Goal: Transaction & Acquisition: Subscribe to service/newsletter

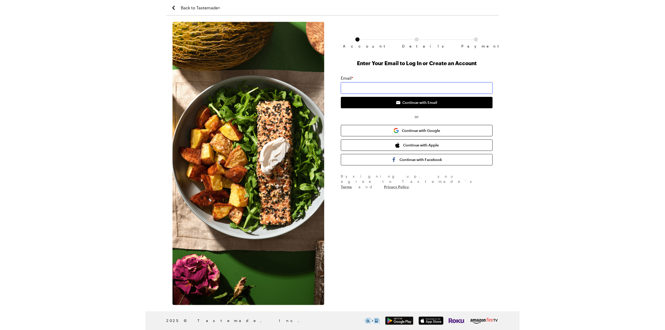
click at [375, 87] on input "email" at bounding box center [417, 87] width 152 height 11
type input "[EMAIL_ADDRESS][DOMAIN_NAME]"
click at [408, 103] on span "Continue with Email" at bounding box center [419, 102] width 35 height 5
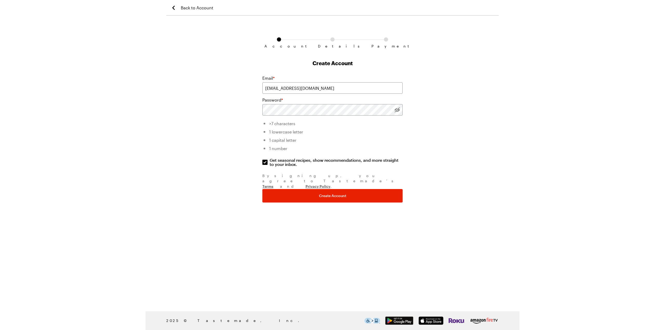
click at [0, 330] on com-1password-button at bounding box center [0, 330] width 0 height 0
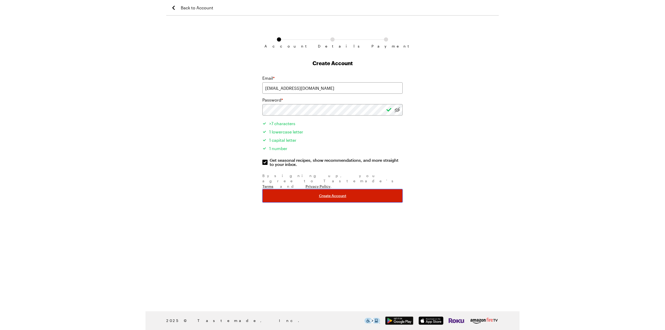
click at [318, 189] on button "Create Account" at bounding box center [332, 196] width 140 height 14
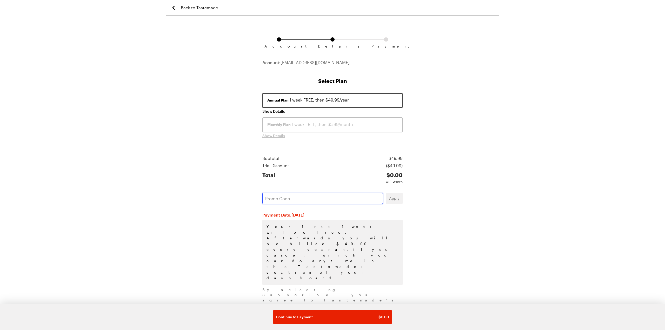
click at [300, 200] on input "text" at bounding box center [322, 198] width 121 height 11
click at [288, 198] on input "text" at bounding box center [322, 198] width 121 height 11
drag, startPoint x: 289, startPoint y: 190, endPoint x: 280, endPoint y: 198, distance: 12.2
click at [280, 198] on input "text" at bounding box center [322, 198] width 121 height 11
paste input "PICNE7QJ"
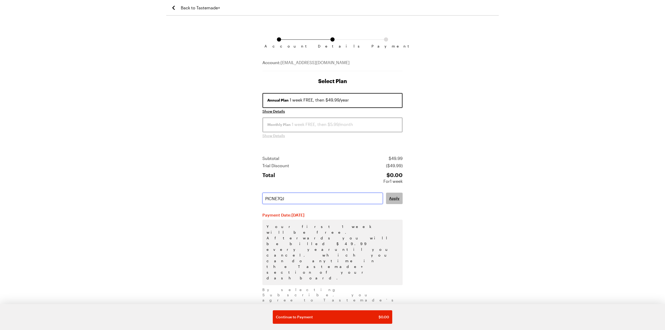
type input "PICNE7QJ"
click at [392, 201] on button "Apply" at bounding box center [394, 198] width 17 height 11
drag, startPoint x: 313, startPoint y: 318, endPoint x: 315, endPoint y: 315, distance: 3.0
click at [313, 318] on div "Continue to Payment $ 0.00" at bounding box center [332, 317] width 113 height 5
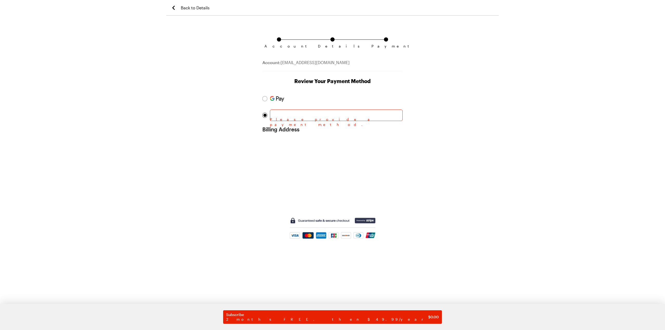
click at [230, 123] on div "Account Details Payment Account: [EMAIL_ADDRESS][DOMAIN_NAME] Review Your Payme…" at bounding box center [332, 176] width 333 height 308
click at [220, 123] on div "Account Details Payment Account: [EMAIL_ADDRESS][DOMAIN_NAME] Review Your Payme…" at bounding box center [332, 176] width 333 height 308
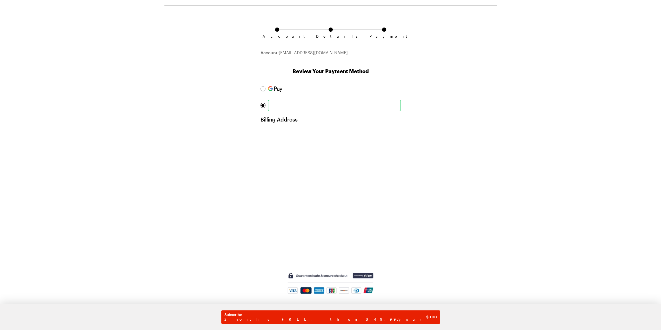
scroll to position [19, 0]
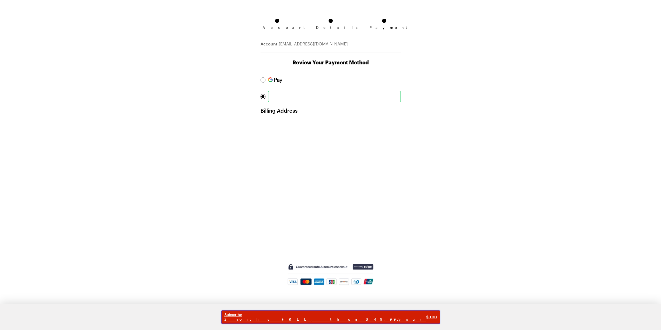
click at [333, 317] on span "Subscribe" at bounding box center [325, 315] width 202 height 5
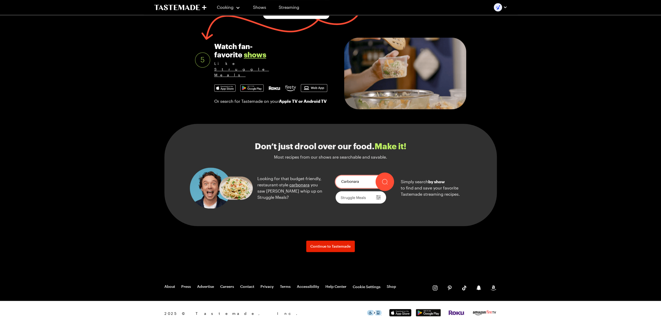
scroll to position [472, 0]
click at [337, 246] on span "Continue to Tastemade" at bounding box center [330, 246] width 40 height 5
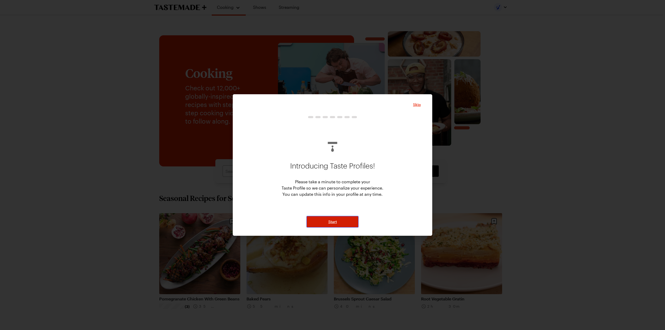
click at [336, 221] on span "Start" at bounding box center [332, 221] width 9 height 5
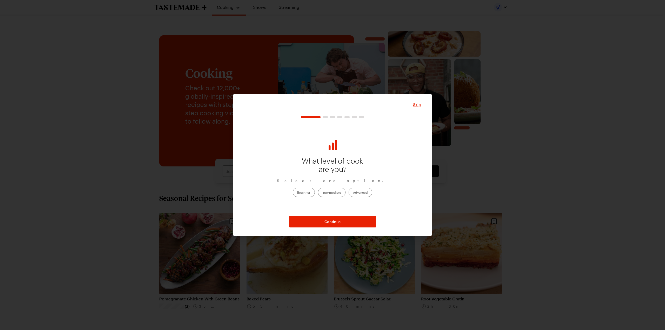
click at [337, 190] on label "Intermediate" at bounding box center [332, 192] width 28 height 9
click at [322, 193] on input "Intermediate" at bounding box center [322, 193] width 0 height 0
click at [346, 222] on button "Continue" at bounding box center [332, 221] width 87 height 11
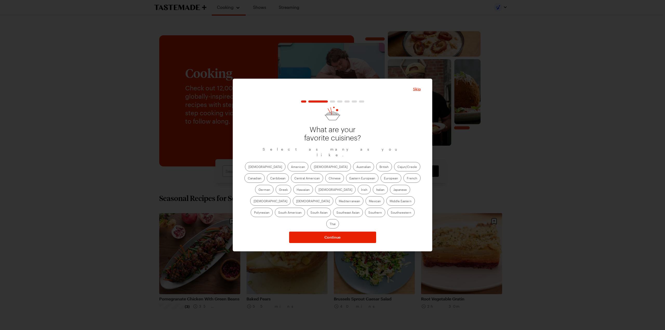
click at [288, 169] on label "American" at bounding box center [298, 166] width 21 height 9
click at [291, 167] on input "American" at bounding box center [291, 167] width 0 height 0
click at [310, 167] on label "[DEMOGRAPHIC_DATA]" at bounding box center [330, 166] width 41 height 9
click at [314, 167] on input "[DEMOGRAPHIC_DATA]" at bounding box center [314, 167] width 0 height 0
click at [373, 191] on label "Italian" at bounding box center [380, 189] width 15 height 9
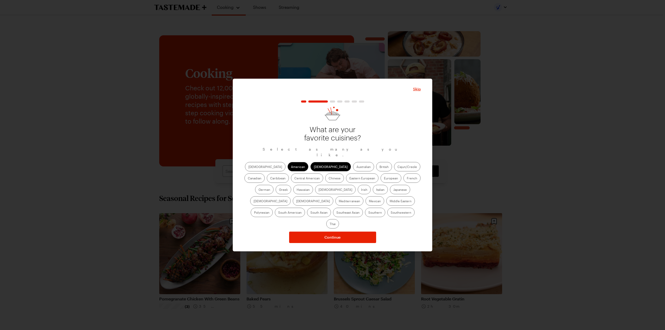
click at [376, 190] on input "Italian" at bounding box center [376, 190] width 0 height 0
click at [363, 196] on label "Mediterranean" at bounding box center [349, 200] width 28 height 9
click at [339, 202] on input "Mediterranean" at bounding box center [339, 202] width 0 height 0
click at [366, 202] on label "Mexican" at bounding box center [375, 200] width 19 height 9
click at [369, 202] on input "Mexican" at bounding box center [369, 202] width 0 height 0
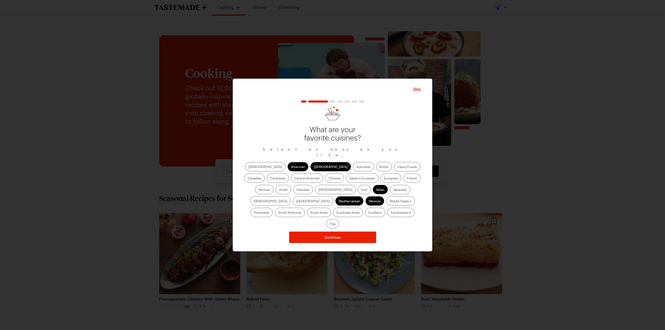
click at [339, 219] on label "Thai" at bounding box center [332, 223] width 13 height 9
click at [330, 224] on input "Thai" at bounding box center [330, 224] width 0 height 0
click at [319, 232] on button "Continue" at bounding box center [332, 237] width 87 height 11
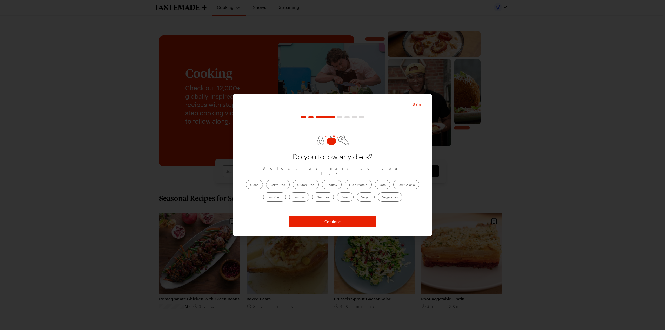
click at [254, 182] on label "Clean" at bounding box center [254, 184] width 17 height 9
click at [250, 185] on input "Clean" at bounding box center [250, 185] width 0 height 0
click at [329, 180] on label "Healthy" at bounding box center [332, 184] width 20 height 9
click at [326, 185] on input "Healthy" at bounding box center [326, 185] width 0 height 0
click at [361, 180] on label "High Protein" at bounding box center [358, 184] width 27 height 9
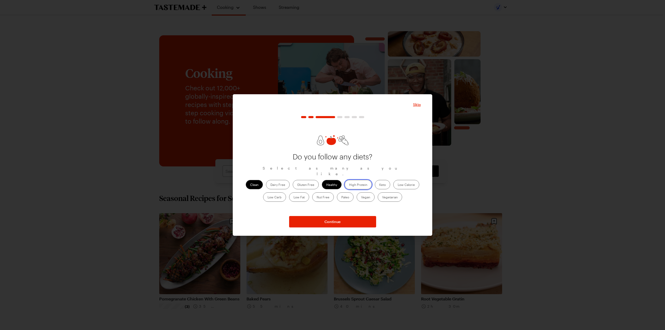
click at [349, 185] on Protein "High Protein" at bounding box center [349, 185] width 0 height 0
click at [332, 221] on span "Continue" at bounding box center [333, 221] width 16 height 5
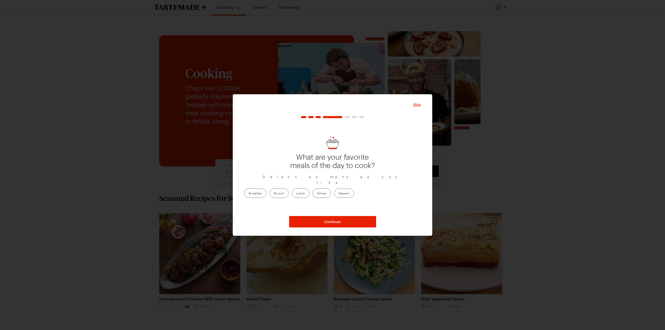
click at [309, 190] on label "Lunch" at bounding box center [301, 193] width 18 height 9
click at [296, 194] on input "Lunch" at bounding box center [296, 194] width 0 height 0
click at [336, 222] on span "Continue" at bounding box center [333, 221] width 16 height 5
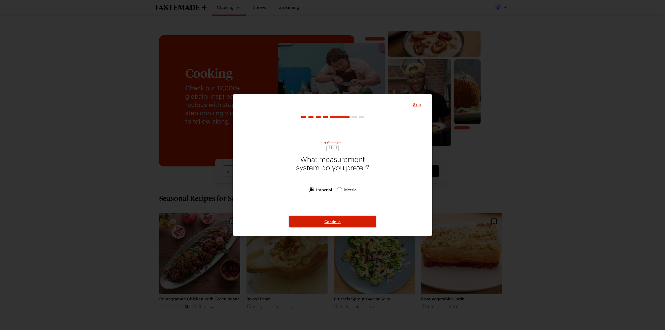
click at [328, 220] on span "Continue" at bounding box center [333, 221] width 16 height 5
click at [284, 190] on label "Mon" at bounding box center [280, 191] width 15 height 9
click at [302, 190] on label "Tue" at bounding box center [299, 191] width 14 height 9
click at [296, 192] on input "Tue" at bounding box center [296, 192] width 0 height 0
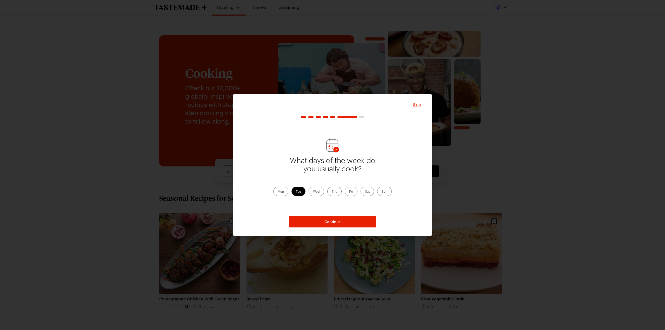
click at [319, 191] on label "Wed" at bounding box center [317, 191] width 16 height 9
click at [313, 192] on input "Wed" at bounding box center [313, 192] width 0 height 0
click at [277, 191] on label "Mon" at bounding box center [280, 191] width 15 height 9
click at [278, 192] on input "Mon" at bounding box center [278, 192] width 0 height 0
click at [334, 191] on label "Thu" at bounding box center [334, 191] width 14 height 9
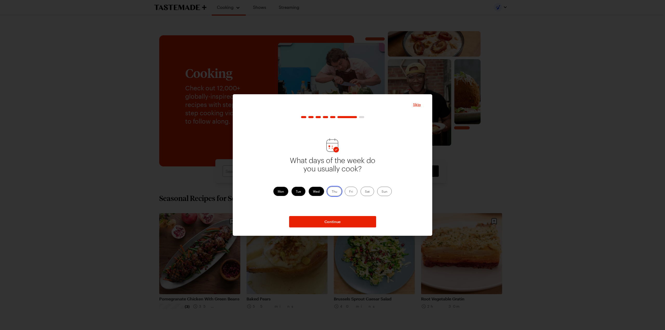
click at [332, 192] on input "Thu" at bounding box center [332, 192] width 0 height 0
click at [356, 190] on label "Fri" at bounding box center [351, 191] width 13 height 9
click at [349, 192] on input "Fri" at bounding box center [349, 192] width 0 height 0
drag, startPoint x: 367, startPoint y: 190, endPoint x: 382, endPoint y: 189, distance: 15.1
click at [367, 190] on label "Sat" at bounding box center [368, 191] width 14 height 9
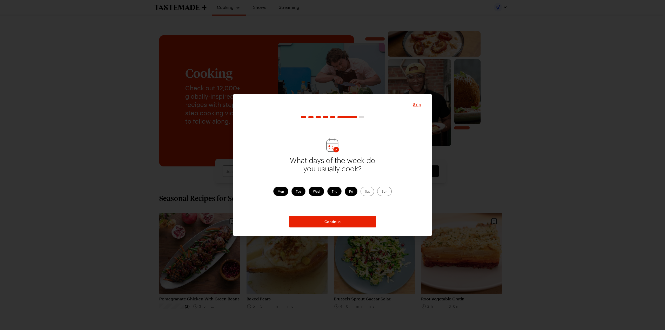
click at [365, 192] on input "Sat" at bounding box center [365, 192] width 0 height 0
click at [384, 189] on label "Sun" at bounding box center [384, 191] width 15 height 9
click at [382, 192] on input "Sun" at bounding box center [382, 192] width 0 height 0
click at [328, 221] on span "Continue" at bounding box center [333, 221] width 16 height 5
click at [269, 193] on label "1" at bounding box center [270, 193] width 10 height 9
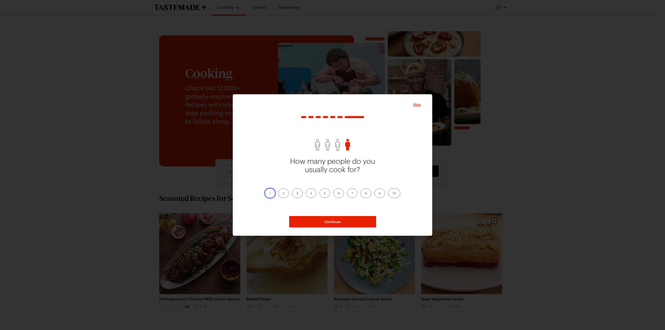
click at [269, 194] on input "1" at bounding box center [269, 194] width 0 height 0
click at [338, 222] on span "Continue" at bounding box center [333, 221] width 16 height 5
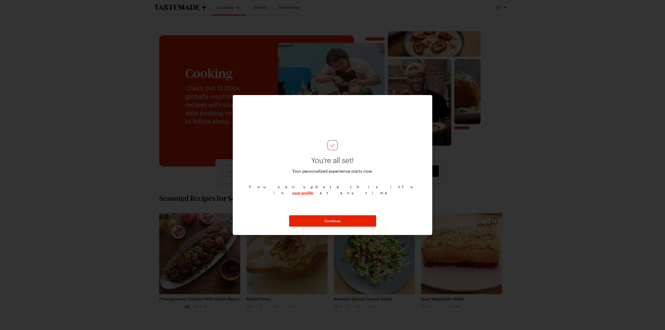
click at [313, 190] on link "your profile" at bounding box center [302, 192] width 21 height 5
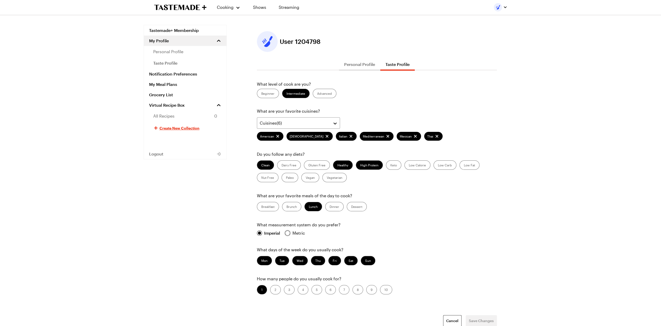
click at [289, 232] on div at bounding box center [287, 233] width 3 height 3
click at [484, 320] on span "Save Changes" at bounding box center [481, 321] width 25 height 5
click at [184, 3] on div "Cooking Shows Streaming" at bounding box center [229, 7] width 150 height 15
click at [184, 6] on icon "To Tastemade Home Page" at bounding box center [180, 7] width 52 height 6
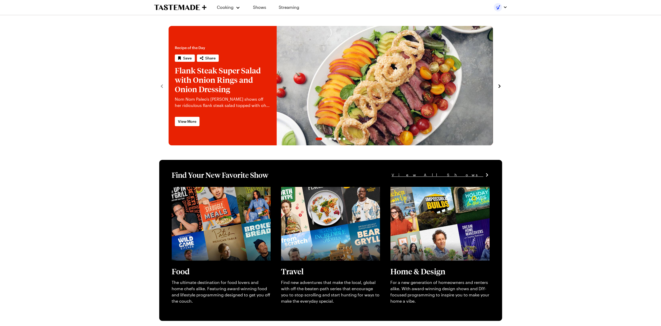
click at [501, 85] on icon "navigate to next item" at bounding box center [499, 86] width 5 height 5
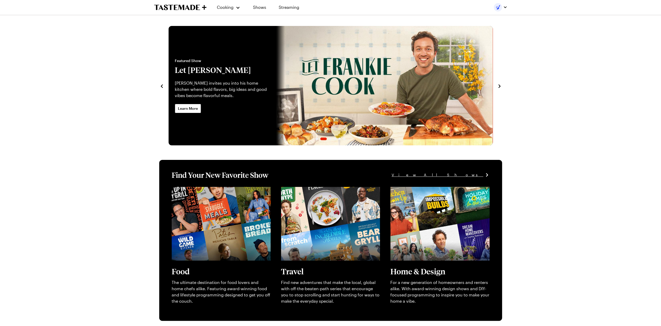
click at [501, 85] on icon "navigate to next item" at bounding box center [499, 86] width 5 height 5
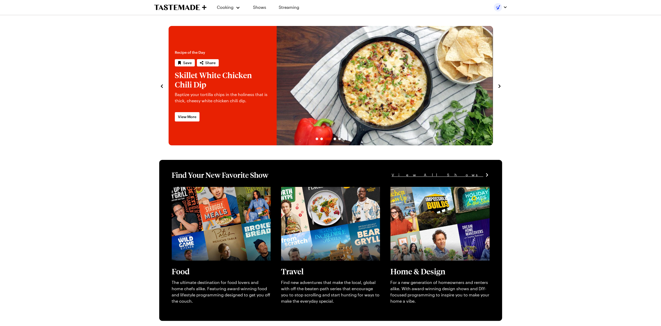
click at [501, 85] on icon "navigate to next item" at bounding box center [499, 86] width 5 height 5
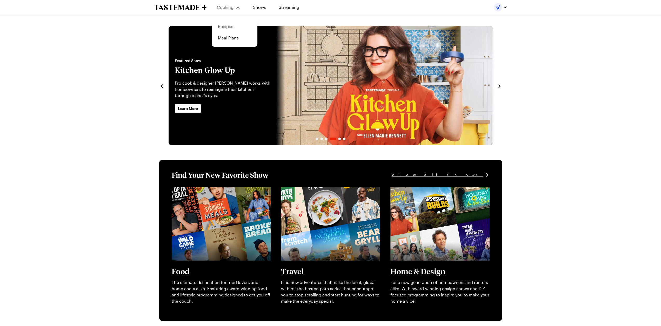
click at [222, 26] on link "Recipes" at bounding box center [234, 26] width 39 height 11
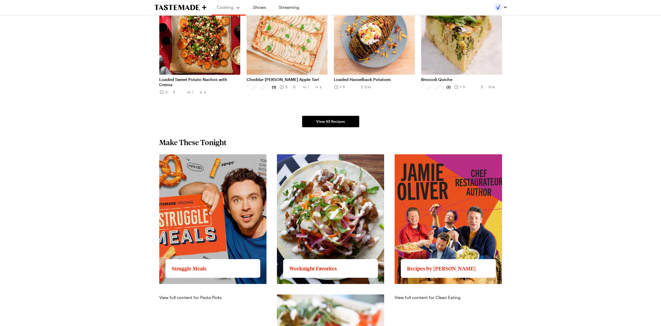
scroll to position [364, 0]
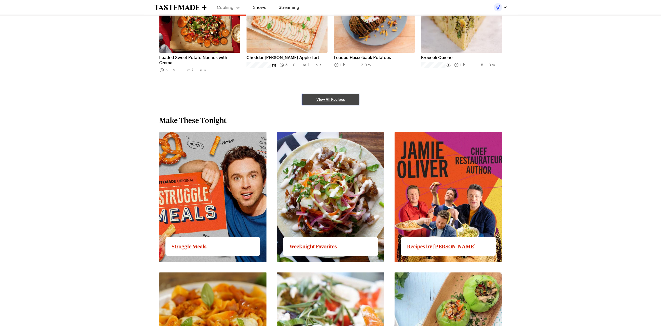
click at [322, 100] on span "View All Recipes" at bounding box center [330, 99] width 29 height 5
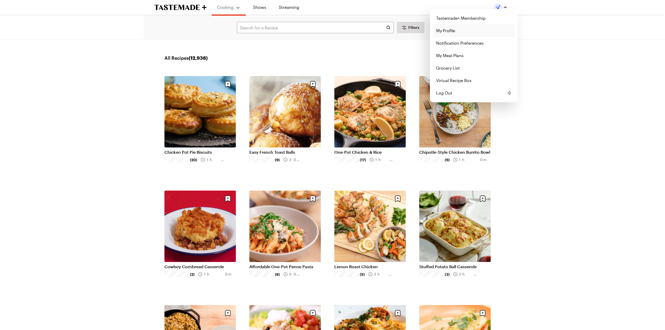
click at [446, 29] on link "My Profile" at bounding box center [474, 30] width 82 height 12
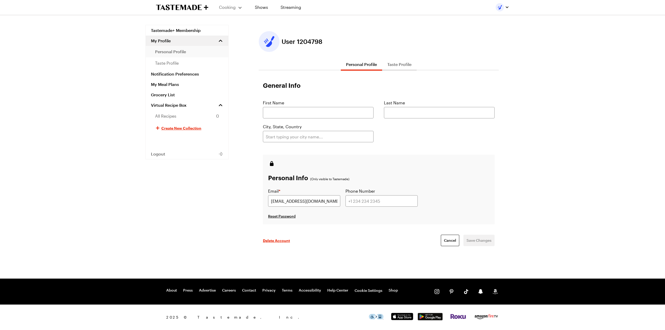
click at [169, 51] on span "personal profile" at bounding box center [170, 52] width 31 height 6
click at [401, 65] on button "Taste Profile" at bounding box center [399, 64] width 35 height 12
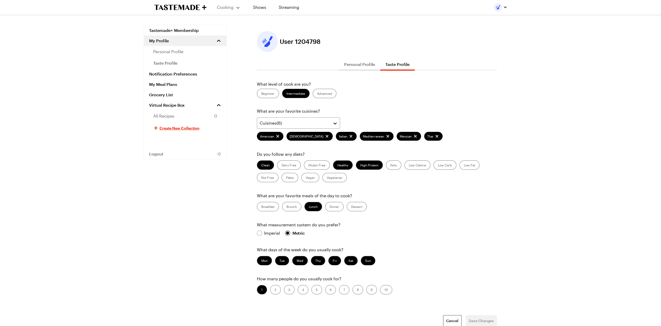
click at [335, 174] on label "Vegetarian" at bounding box center [334, 177] width 24 height 9
click at [327, 178] on input "Vegetarian" at bounding box center [327, 178] width 0 height 0
click at [482, 319] on span "Save Changes" at bounding box center [481, 321] width 25 height 5
click at [192, 7] on icon "To Tastemade Home Page" at bounding box center [180, 7] width 52 height 6
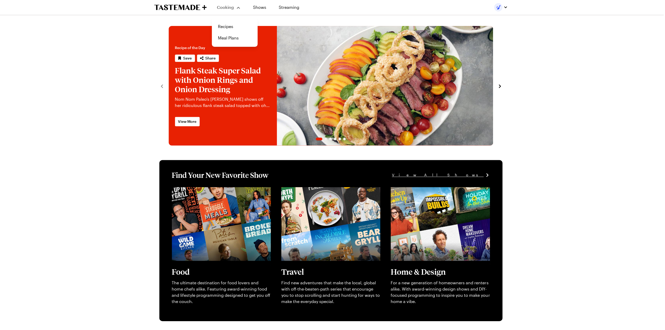
click at [223, 6] on span "Cooking" at bounding box center [225, 7] width 17 height 5
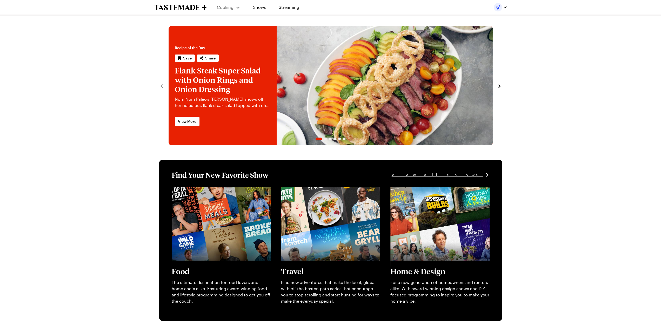
click at [223, 7] on span "Cooking" at bounding box center [225, 7] width 17 height 5
click at [227, 26] on link "Recipes" at bounding box center [234, 26] width 39 height 11
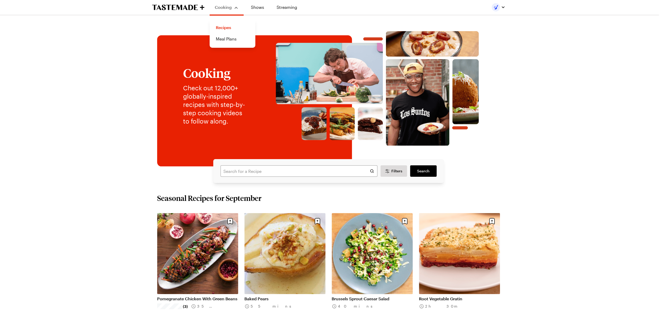
click at [238, 7] on div "Cooking" at bounding box center [227, 7] width 24 height 6
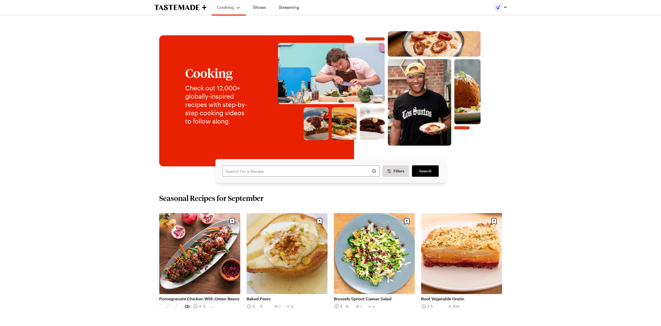
click at [238, 7] on div "Cooking" at bounding box center [229, 7] width 24 height 6
click at [237, 8] on div "Cooking" at bounding box center [229, 7] width 24 height 6
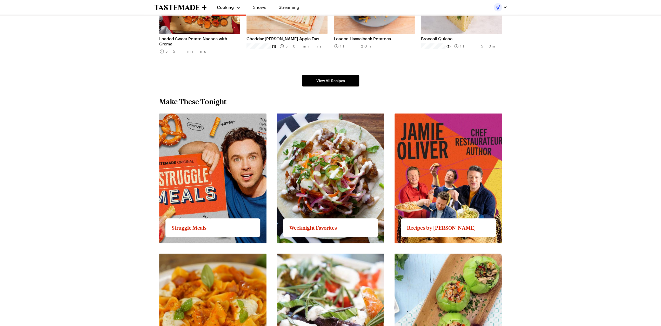
scroll to position [390, 0]
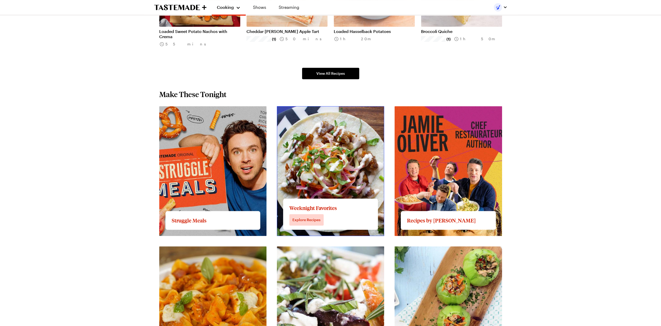
click at [331, 112] on link "View full content for Weeknight Favorites" at bounding box center [317, 109] width 81 height 5
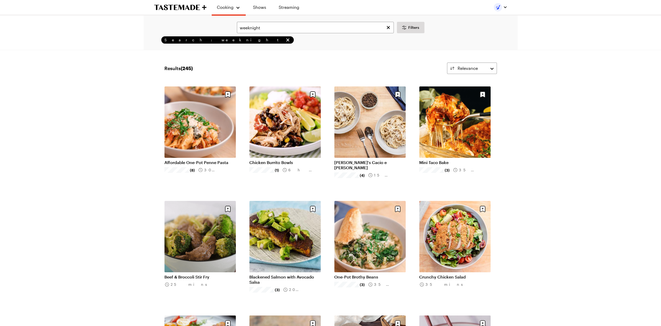
click at [184, 7] on icon "To Tastemade Home Page" at bounding box center [180, 7] width 52 height 6
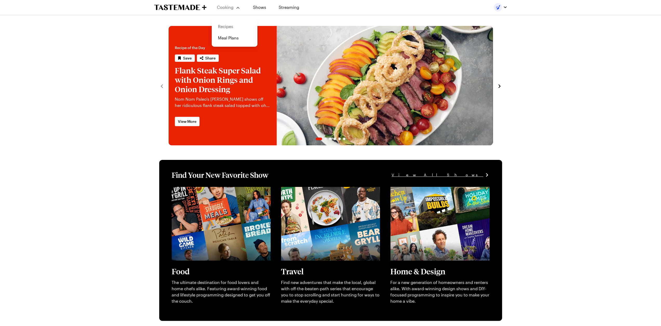
click at [229, 25] on link "Recipes" at bounding box center [234, 26] width 39 height 11
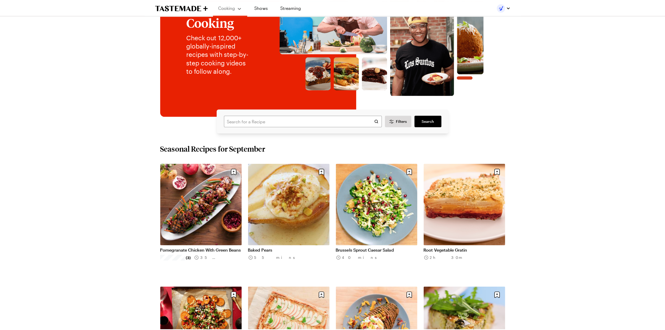
scroll to position [26, 0]
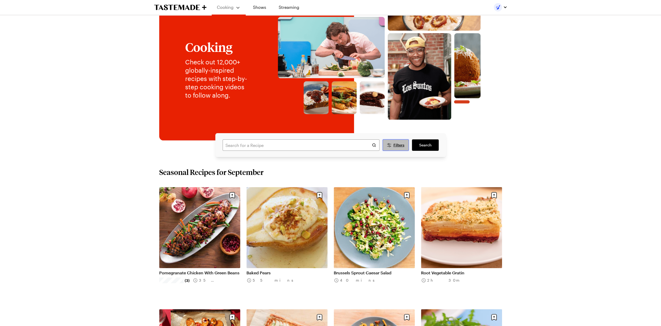
click at [393, 141] on button "Filters" at bounding box center [396, 145] width 27 height 11
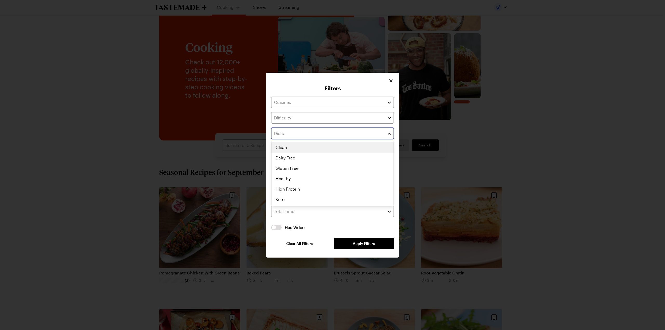
click at [296, 131] on input "text" at bounding box center [332, 133] width 123 height 11
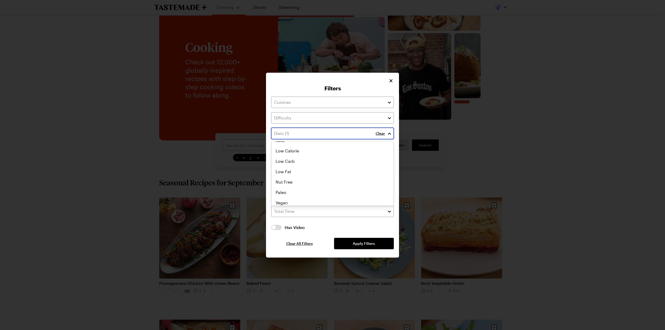
click at [290, 133] on div "Vegetarian Clean Dairy Free Gluten Free Healthy High Protein Keto Low Calorie L…" at bounding box center [333, 102] width 122 height 62
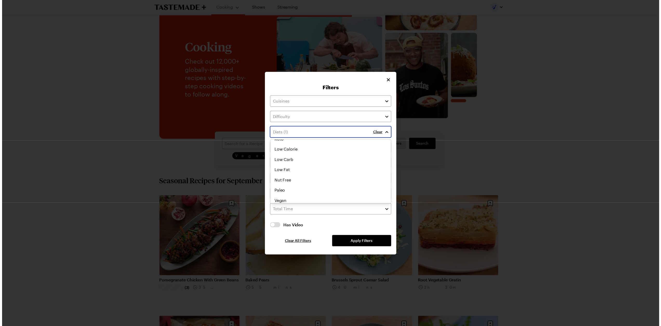
scroll to position [74, 0]
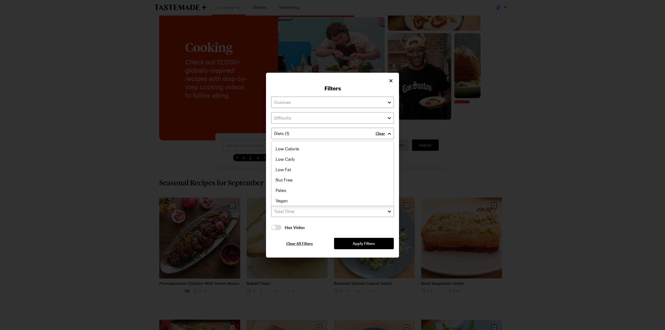
click at [351, 243] on div "Clear Has Video Has Video Clear All Filters Apply Filters" at bounding box center [332, 173] width 123 height 153
click at [348, 244] on button "Apply Filters" at bounding box center [364, 243] width 60 height 11
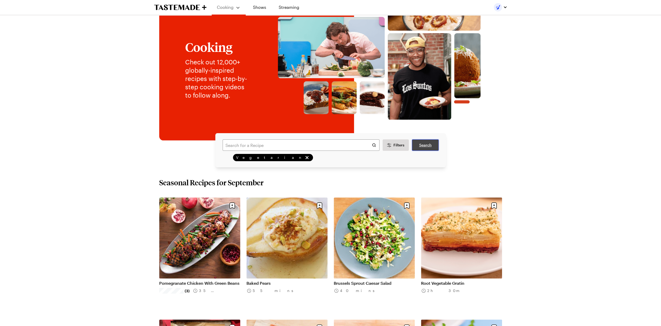
click at [428, 143] on span "Search" at bounding box center [425, 145] width 12 height 5
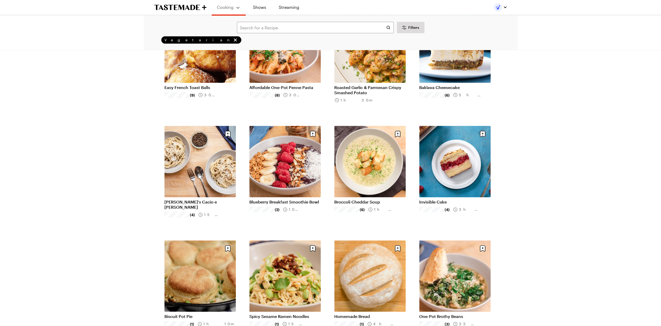
scroll to position [78, 0]
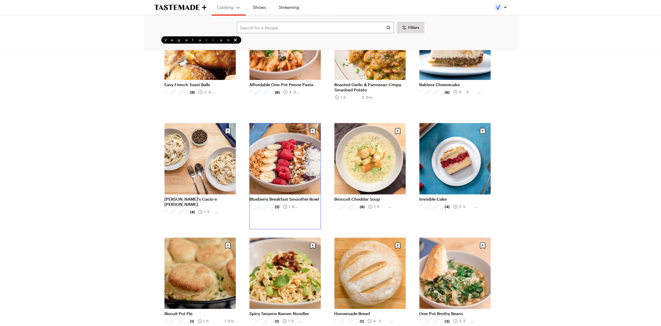
click at [280, 197] on link "Blueberry Breakfast Smoothie Bowl" at bounding box center [284, 199] width 71 height 5
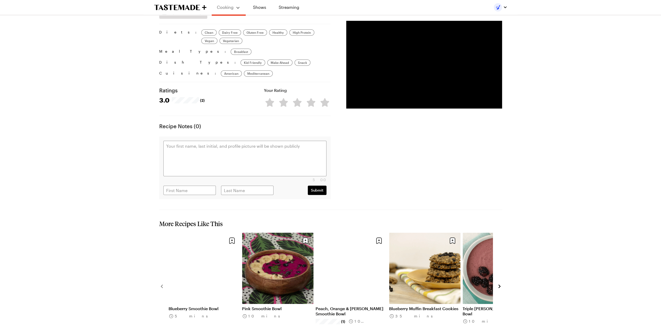
scroll to position [294, 0]
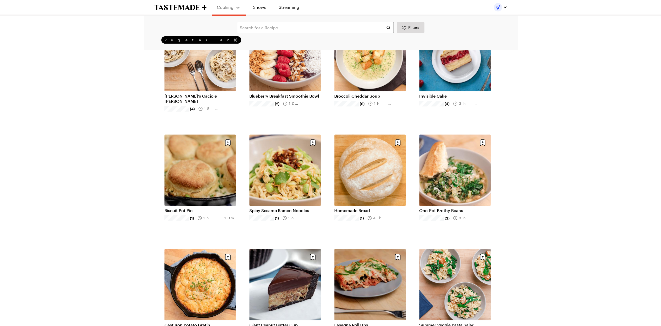
scroll to position [182, 0]
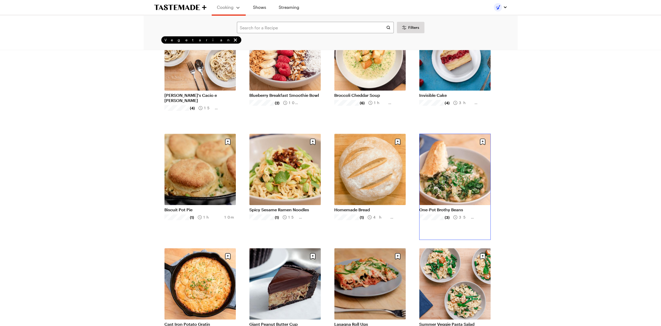
click at [451, 207] on link "One-Pot Brothy Beans" at bounding box center [454, 209] width 71 height 5
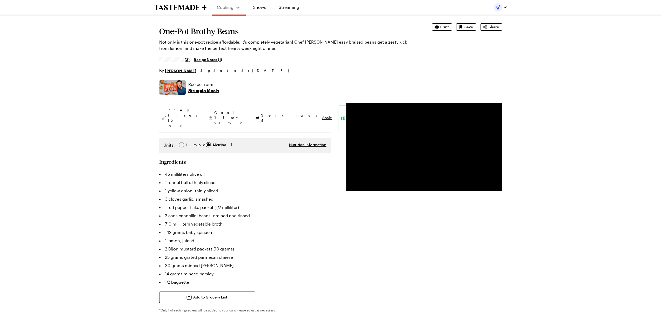
scroll to position [52, 0]
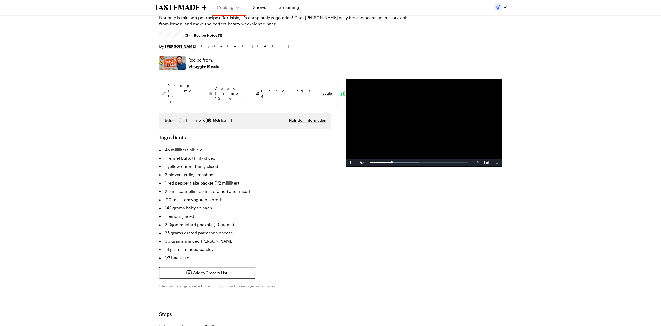
click at [411, 128] on video "Video Player" at bounding box center [424, 123] width 156 height 88
click at [362, 163] on span "Video Player" at bounding box center [362, 163] width 10 height 0
drag, startPoint x: 392, startPoint y: 161, endPoint x: 380, endPoint y: 162, distance: 12.0
click at [380, 162] on div "0:30" at bounding box center [376, 162] width 12 height 1
drag, startPoint x: 371, startPoint y: 163, endPoint x: 384, endPoint y: 162, distance: 13.3
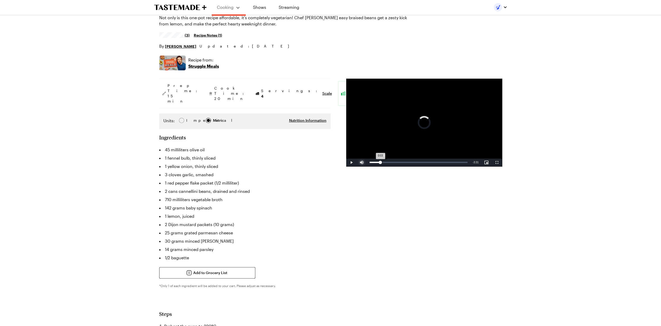
click at [384, 162] on div "Loaded : 0.00% 0:30 0:03" at bounding box center [418, 163] width 103 height 8
click at [384, 162] on div "0:35" at bounding box center [377, 162] width 15 height 1
click at [385, 163] on div "0:38" at bounding box center [378, 162] width 16 height 1
click at [416, 128] on video "Video Player" at bounding box center [424, 123] width 156 height 88
click at [431, 162] on div "Loaded : 93.32% 2:27 2:36" at bounding box center [418, 163] width 103 height 8
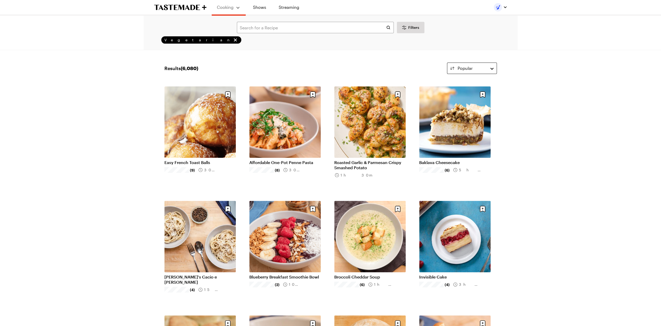
click at [492, 69] on button "Popular" at bounding box center [472, 68] width 50 height 11
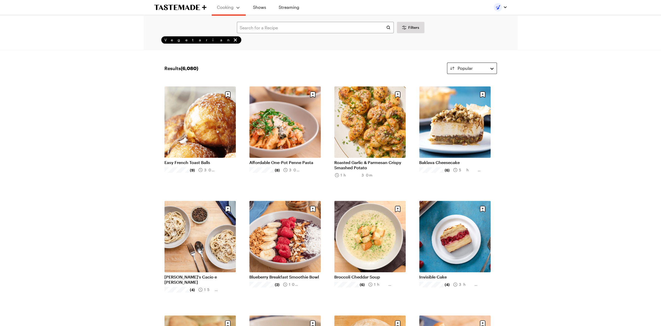
click at [492, 68] on button "Popular" at bounding box center [472, 68] width 50 height 11
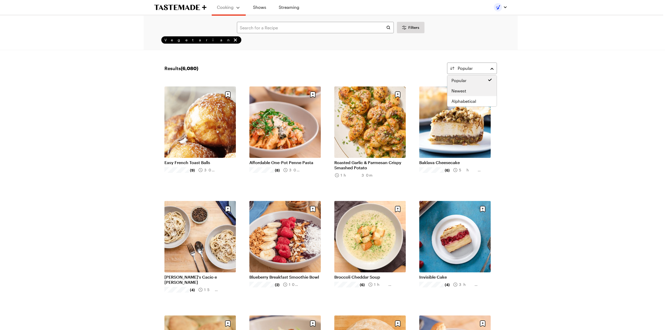
click at [462, 92] on span "Newest" at bounding box center [459, 91] width 15 height 6
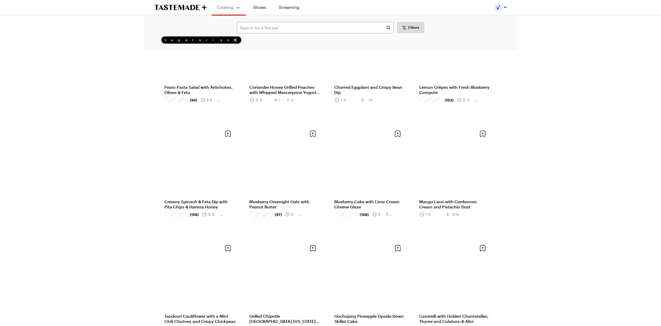
scroll to position [312, 0]
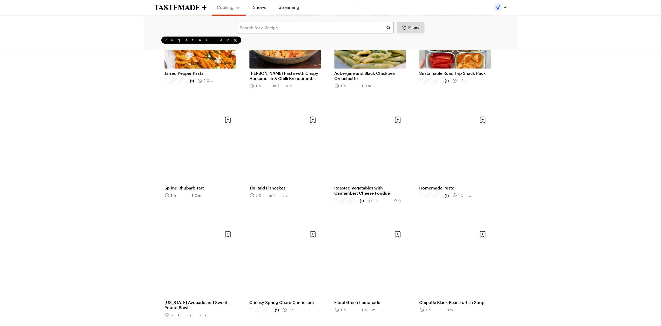
scroll to position [883, 0]
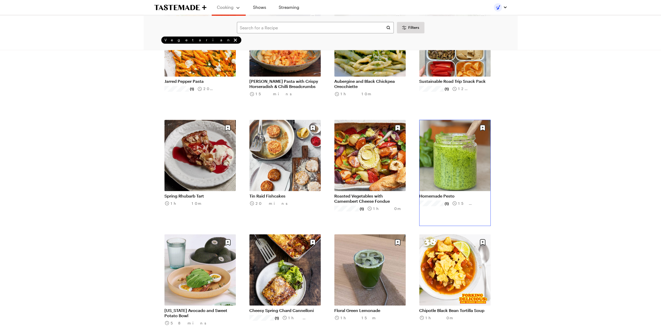
click at [462, 193] on link "Homemade Pesto" at bounding box center [454, 195] width 71 height 5
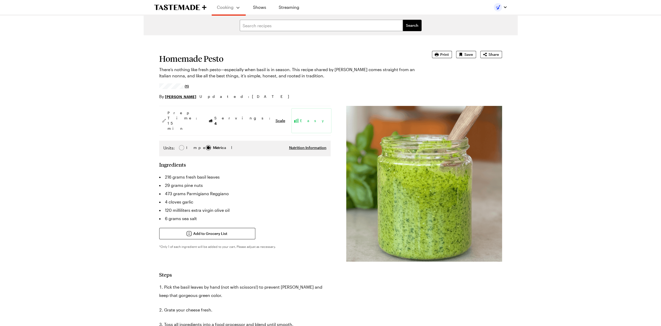
type textarea "x"
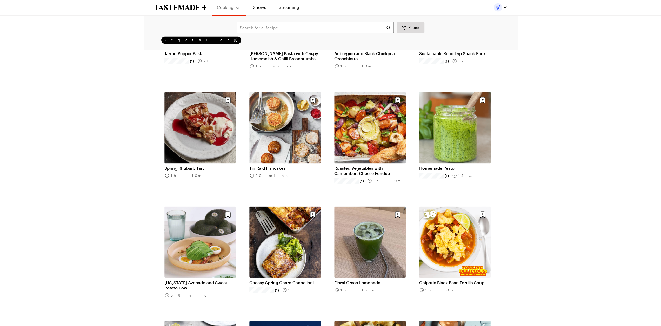
scroll to position [909, 0]
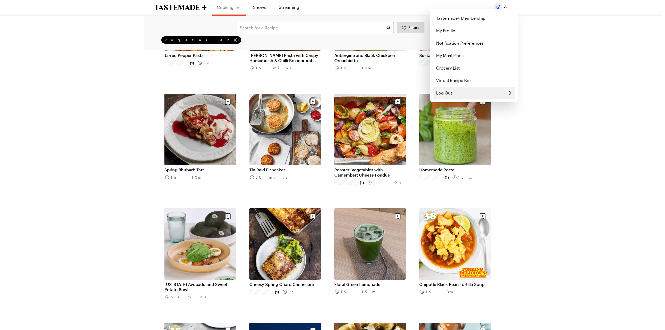
click at [444, 90] on span "Log Out" at bounding box center [444, 93] width 16 height 6
